Goal: Transaction & Acquisition: Purchase product/service

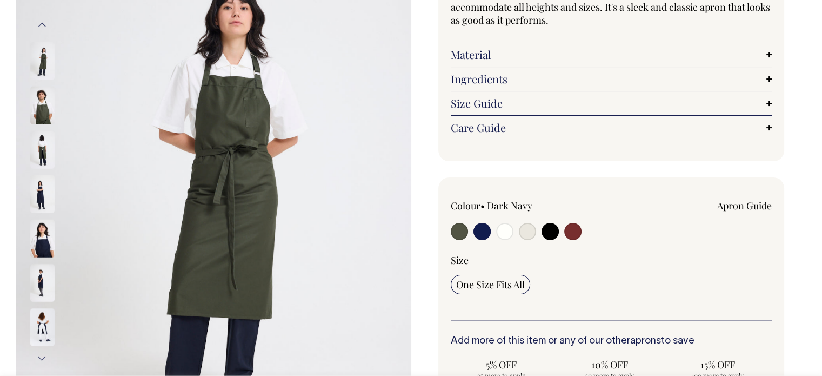
scroll to position [162, 0]
click at [529, 224] on input "radio" at bounding box center [527, 230] width 17 height 17
radio input "true"
select select "Natural"
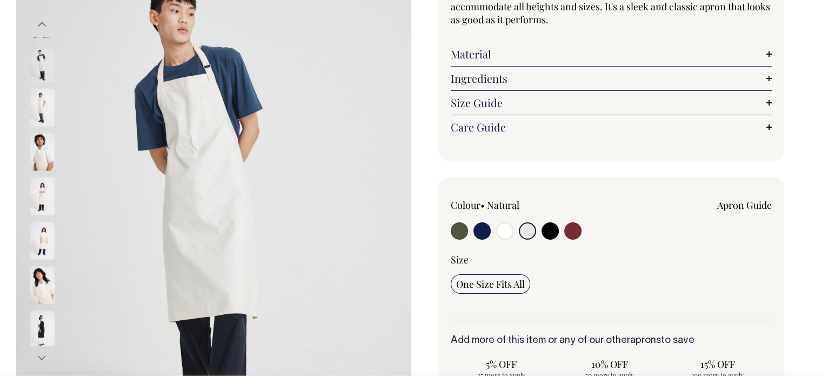
click at [511, 229] on input "radio" at bounding box center [504, 230] width 17 height 17
radio input "true"
select select "Off-White"
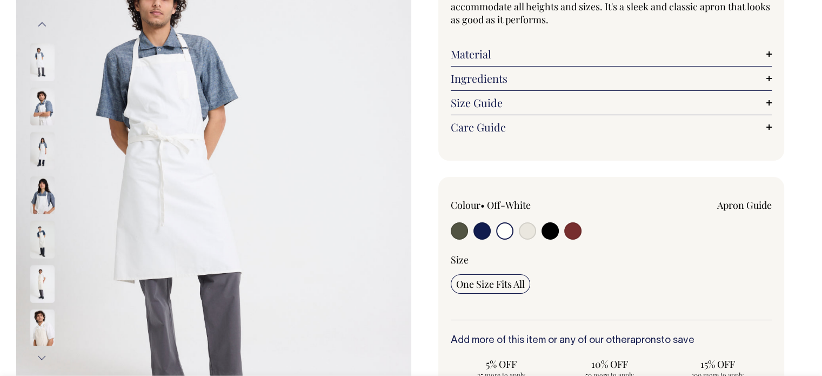
click at [556, 233] on input "radio" at bounding box center [549, 230] width 17 height 17
radio input "true"
select select "Black"
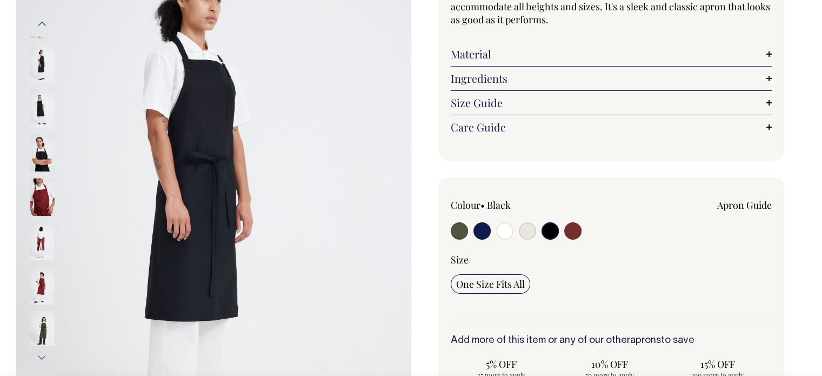
click at [592, 231] on div "Apron Guide" at bounding box center [675, 216] width 193 height 36
click at [575, 231] on input "radio" at bounding box center [572, 230] width 17 height 17
radio input "true"
select select "Burgundy"
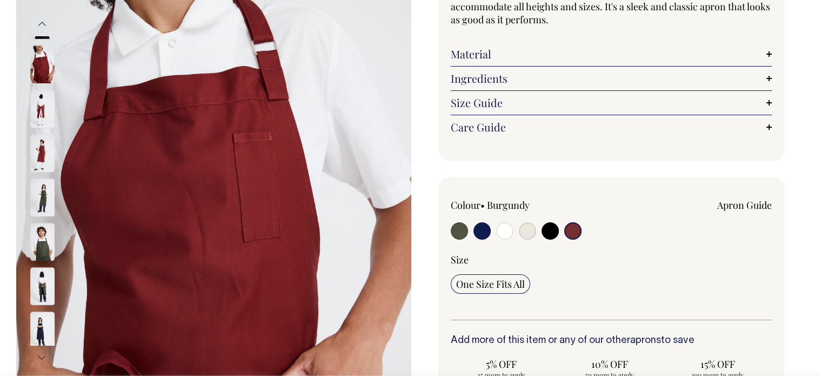
click at [452, 231] on input "radio" at bounding box center [459, 230] width 17 height 17
radio input "true"
select select "Olive"
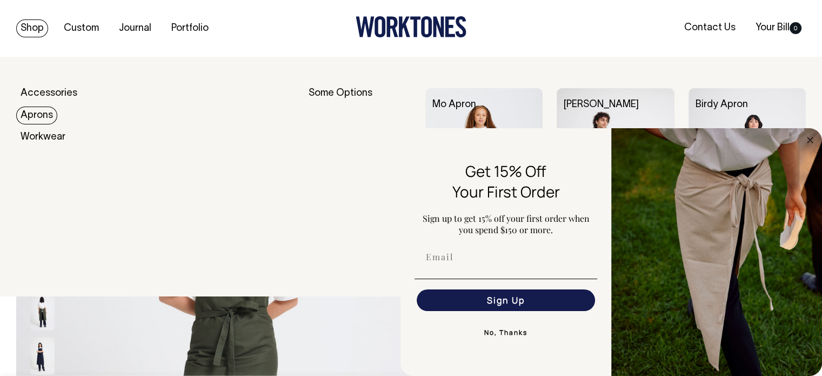
click at [33, 112] on link "Aprons" at bounding box center [36, 115] width 41 height 18
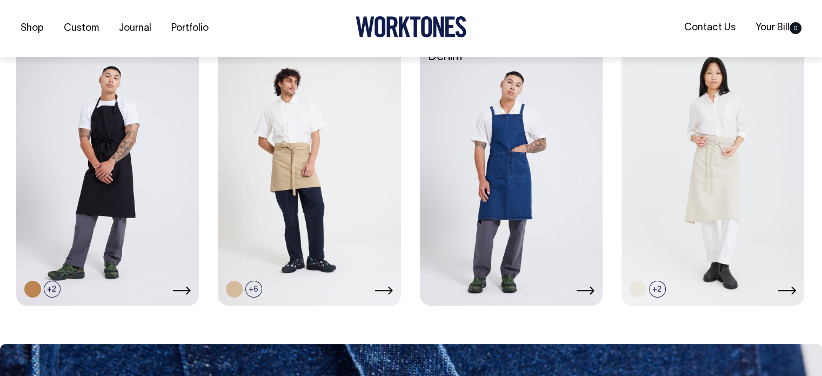
scroll to position [594, 0]
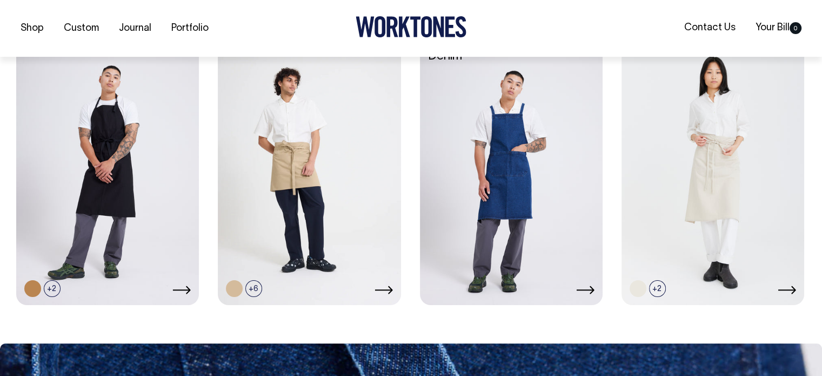
click at [528, 192] on link at bounding box center [511, 167] width 183 height 272
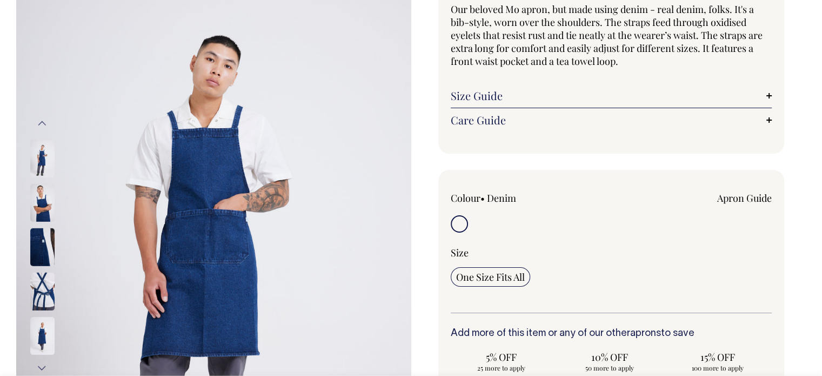
scroll to position [108, 0]
click at [41, 287] on img at bounding box center [42, 291] width 24 height 38
